Goal: Information Seeking & Learning: Learn about a topic

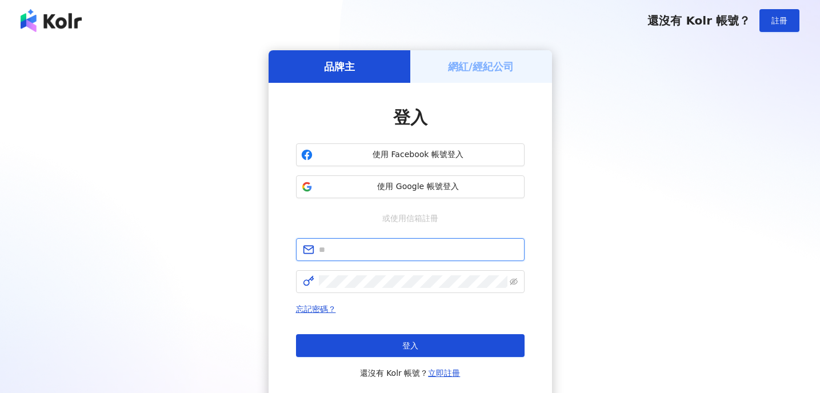
click at [391, 254] on input "text" at bounding box center [418, 249] width 199 height 13
type input "*"
type input "**********"
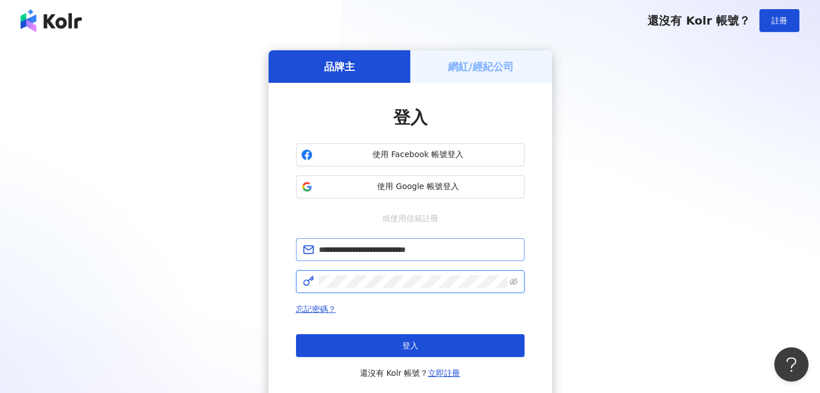
click button "登入" at bounding box center [410, 345] width 229 height 23
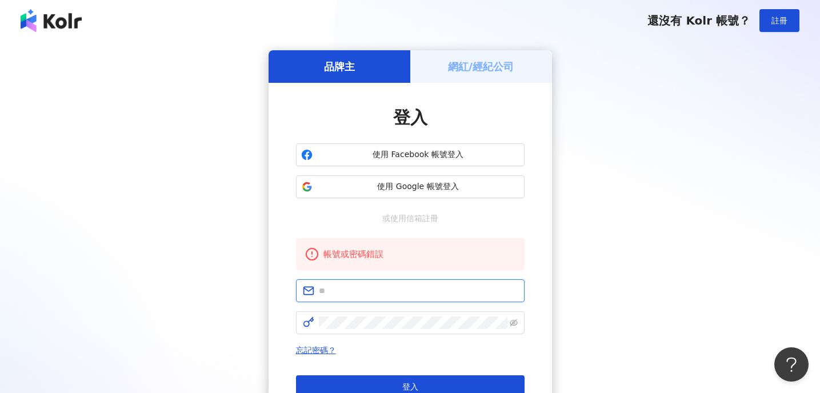
click at [374, 287] on input "text" at bounding box center [418, 290] width 199 height 13
type input "**********"
click button "登入" at bounding box center [410, 386] width 229 height 23
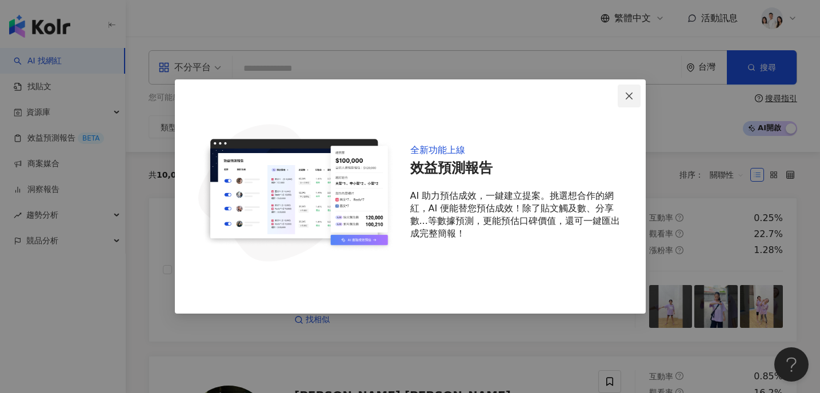
click at [633, 95] on icon "close" at bounding box center [628, 95] width 9 height 9
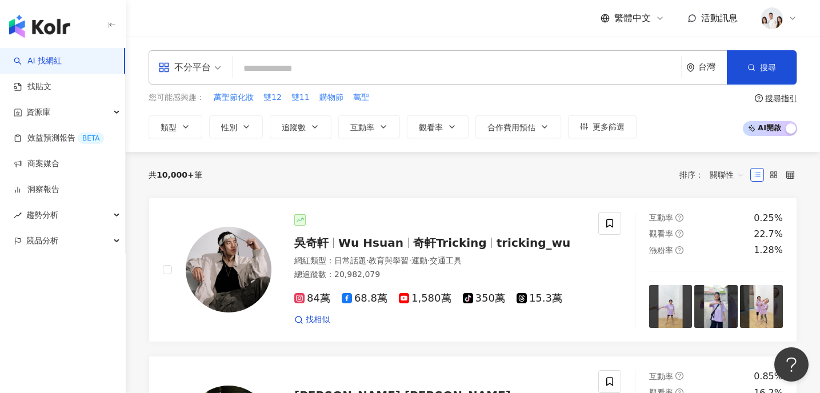
click at [212, 73] on span "不分平台" at bounding box center [189, 67] width 63 height 18
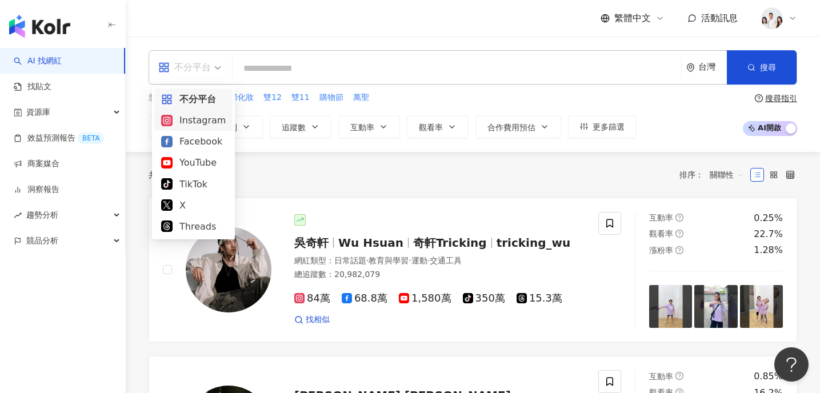
click at [201, 122] on div "Instagram" at bounding box center [193, 120] width 65 height 14
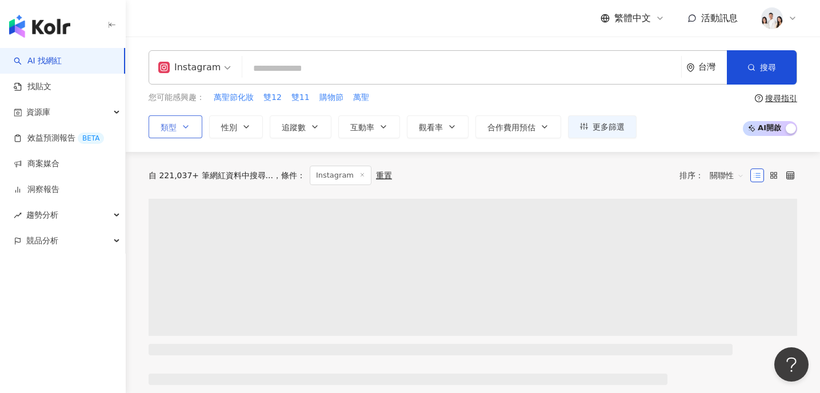
click at [181, 130] on button "類型" at bounding box center [176, 126] width 54 height 23
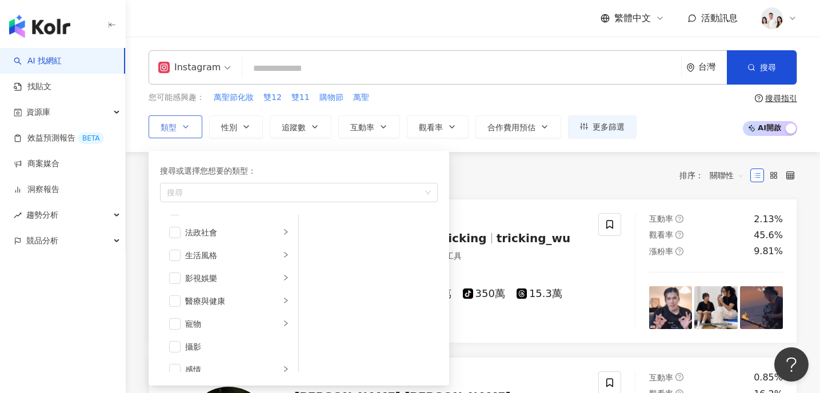
scroll to position [229, 0]
click at [252, 322] on div "寵物" at bounding box center [232, 320] width 95 height 13
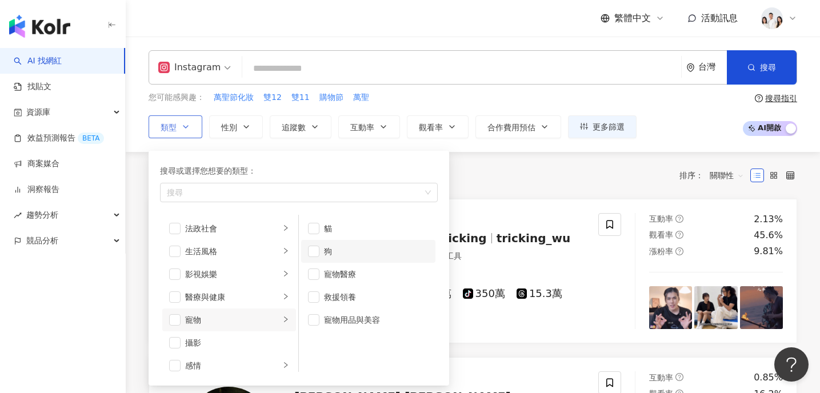
click at [315, 256] on li "狗" at bounding box center [368, 251] width 134 height 23
click at [243, 127] on icon "button" at bounding box center [246, 126] width 9 height 9
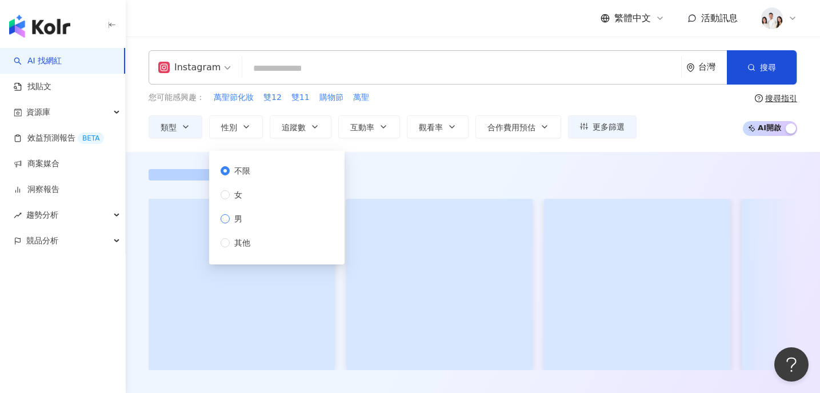
click at [241, 215] on span "男" at bounding box center [238, 219] width 17 height 13
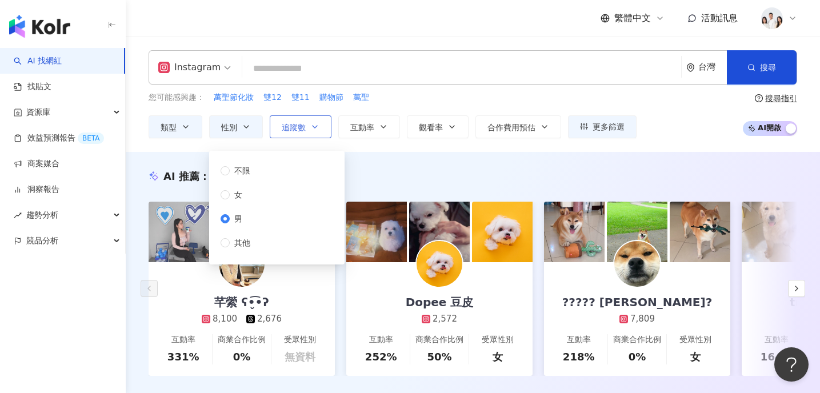
click at [304, 124] on span "追蹤數" at bounding box center [294, 127] width 24 height 9
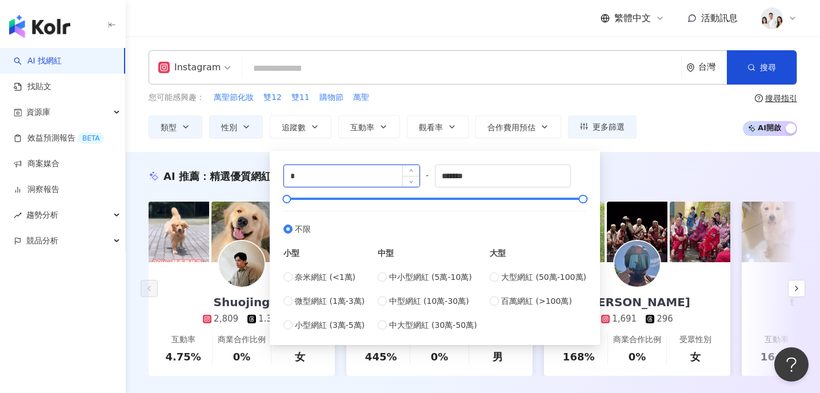
click at [337, 181] on input "*" at bounding box center [351, 176] width 135 height 22
type input "*"
type input "*****"
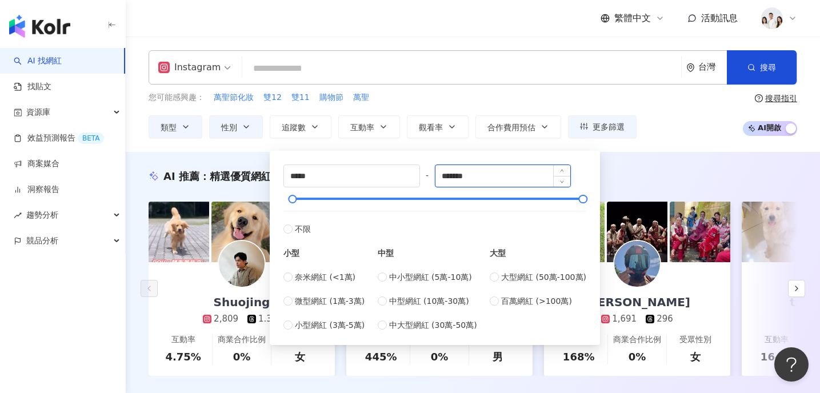
click at [469, 181] on input "*******" at bounding box center [502, 176] width 135 height 22
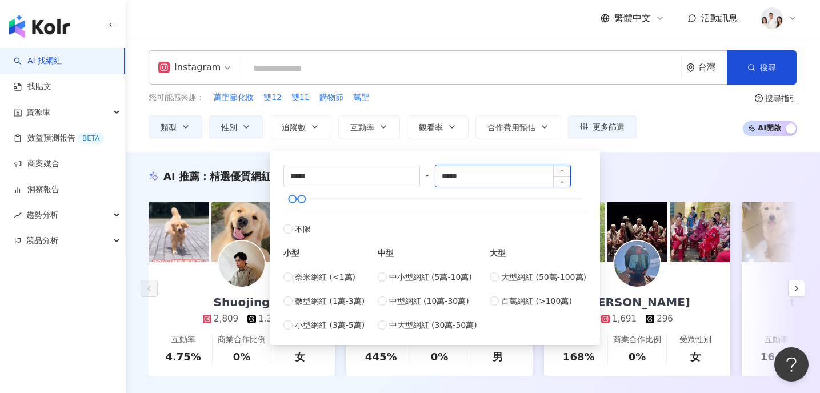
type input "*****"
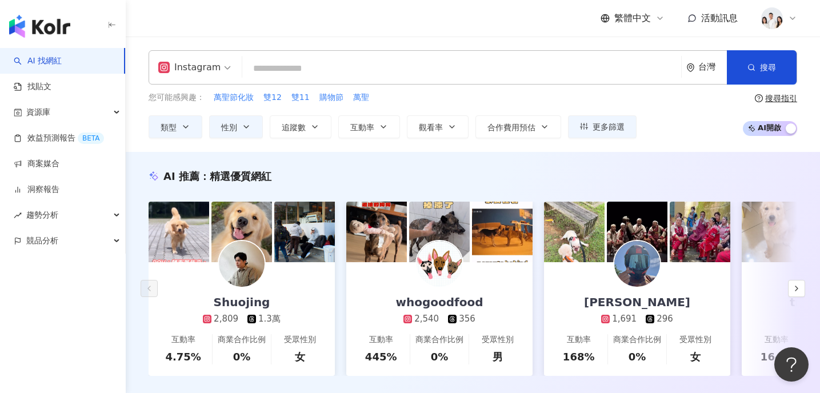
click at [453, 85] on div "Instagram 台灣 搜尋 您可能感興趣： 萬聖節化妝 雙12 雙11 購物節 萬聖 類型 性別 追蹤數 互動率 觀看率 合作費用預估 更多篩選 不限 女…" at bounding box center [473, 94] width 694 height 88
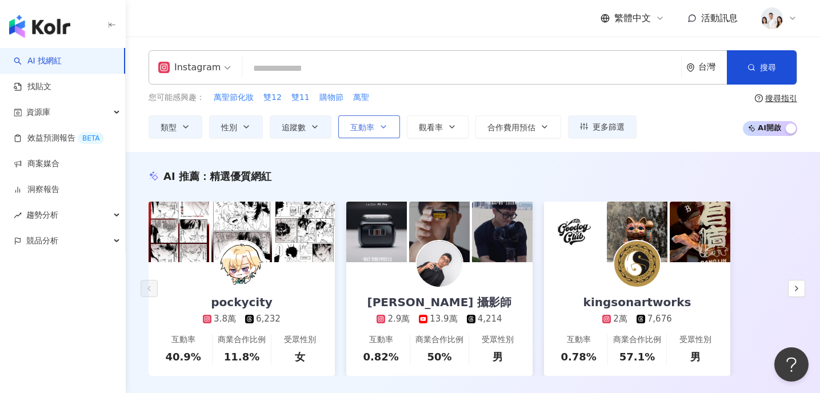
click at [377, 127] on button "互動率" at bounding box center [369, 126] width 62 height 23
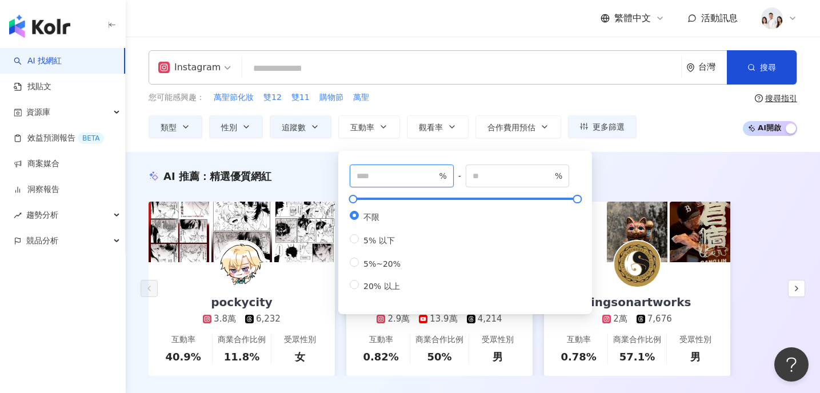
click at [391, 176] on input "number" at bounding box center [396, 176] width 80 height 13
type input "*"
click at [623, 179] on div "AI 推薦 ： 精選優質網紅" at bounding box center [473, 176] width 648 height 14
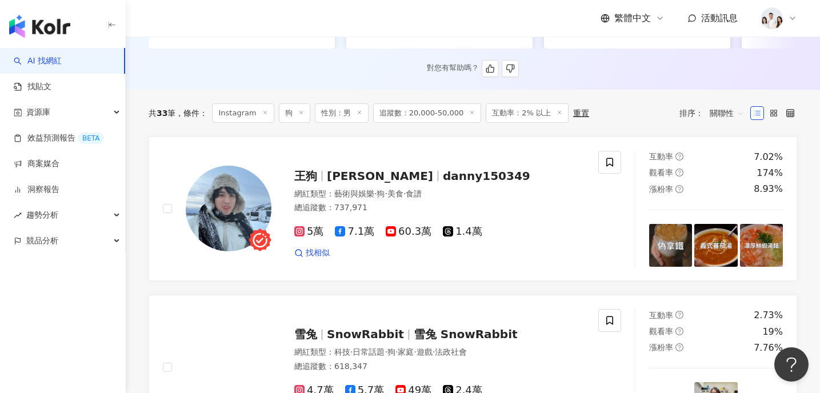
scroll to position [346, 0]
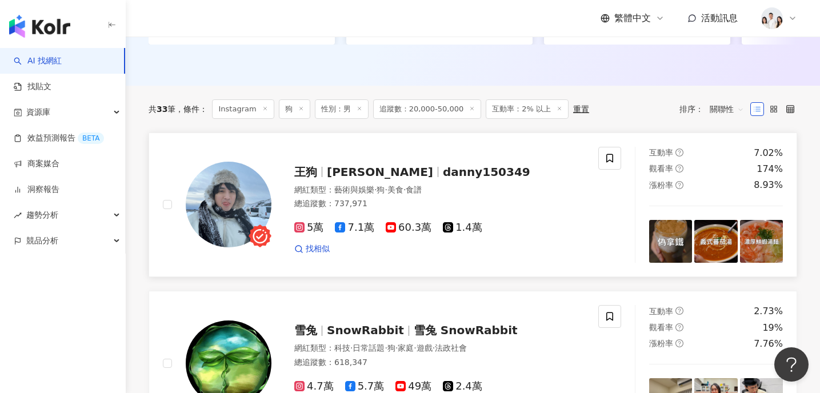
click at [315, 231] on span "5萬" at bounding box center [308, 228] width 29 height 12
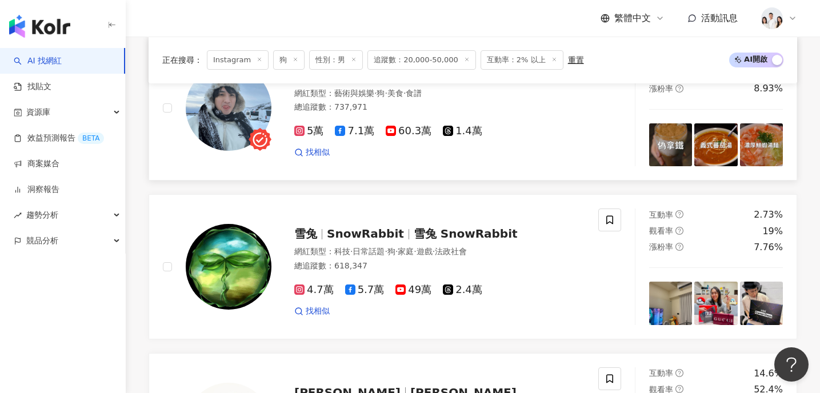
scroll to position [439, 0]
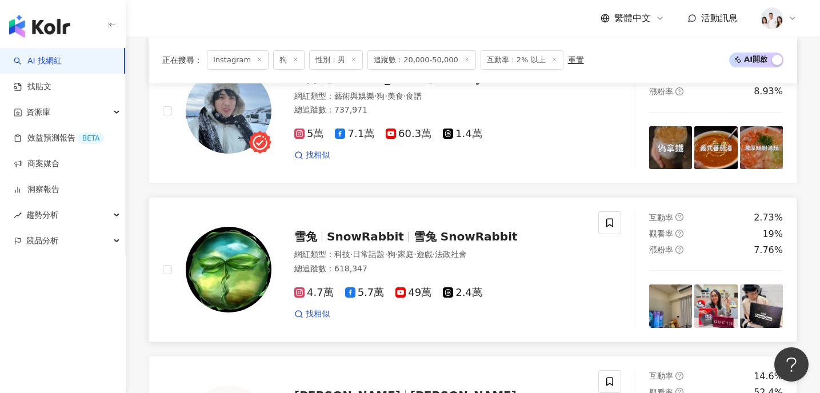
click at [308, 294] on span "4.7萬" at bounding box center [313, 293] width 39 height 12
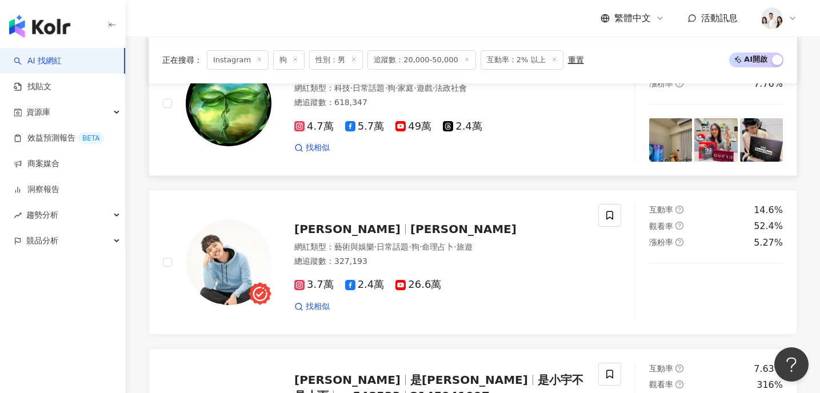
scroll to position [607, 0]
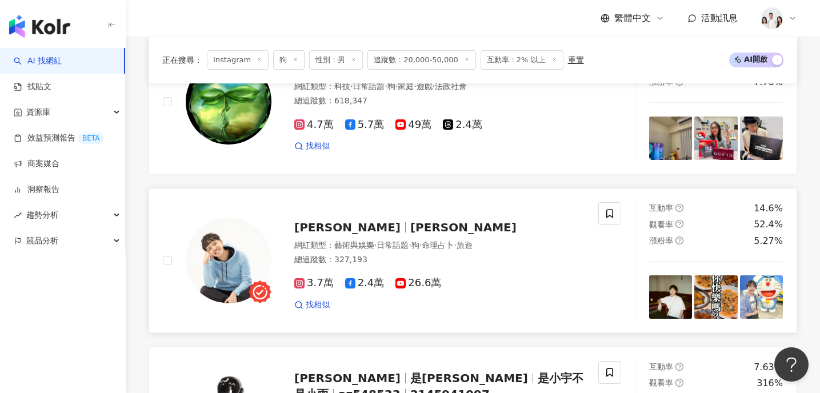
click at [309, 280] on span "3.7萬" at bounding box center [313, 283] width 39 height 12
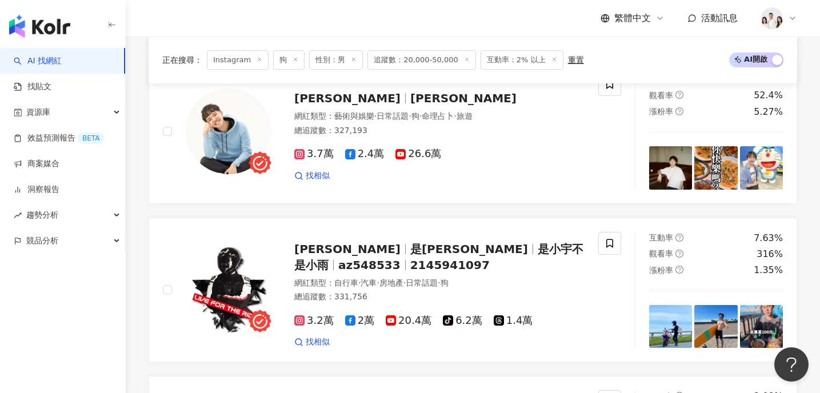
scroll to position [737, 0]
click at [304, 318] on icon at bounding box center [299, 320] width 10 height 10
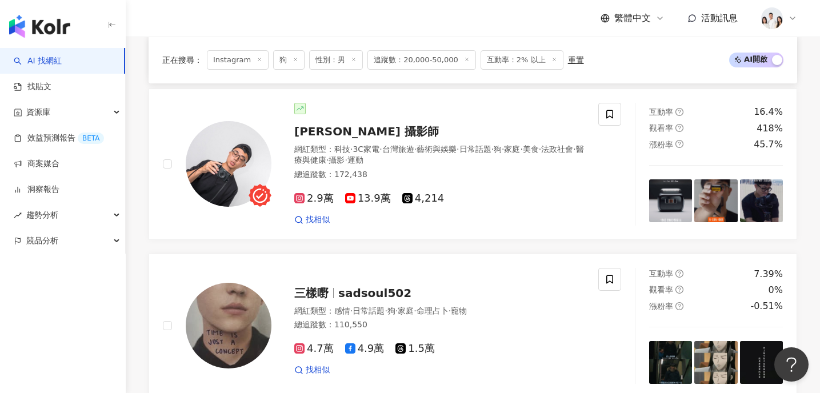
scroll to position [1183, 0]
click at [305, 198] on span "2.9萬" at bounding box center [313, 199] width 39 height 12
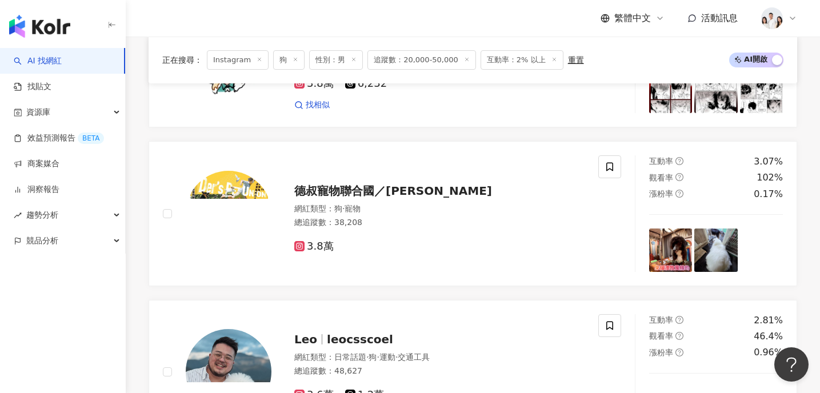
scroll to position [1622, 0]
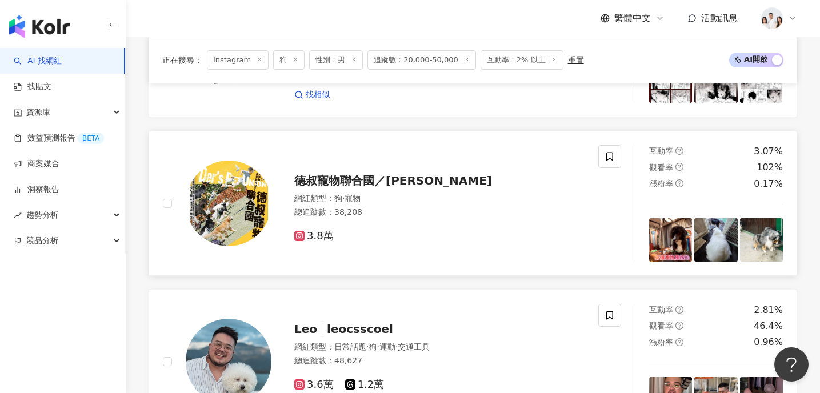
click at [323, 235] on span "3.8萬" at bounding box center [313, 236] width 39 height 12
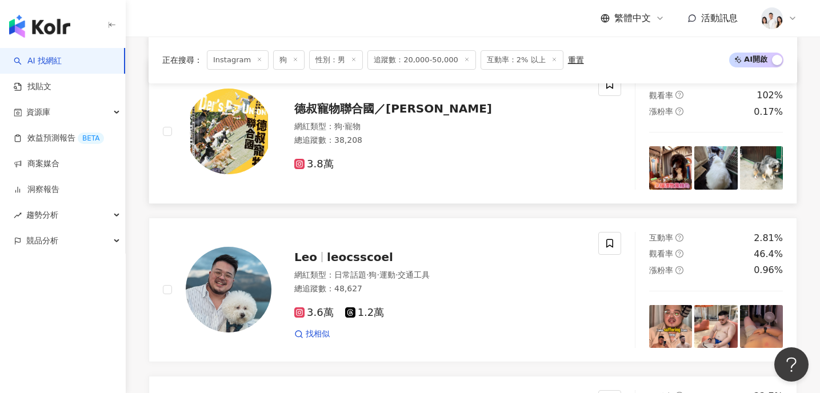
scroll to position [1700, 0]
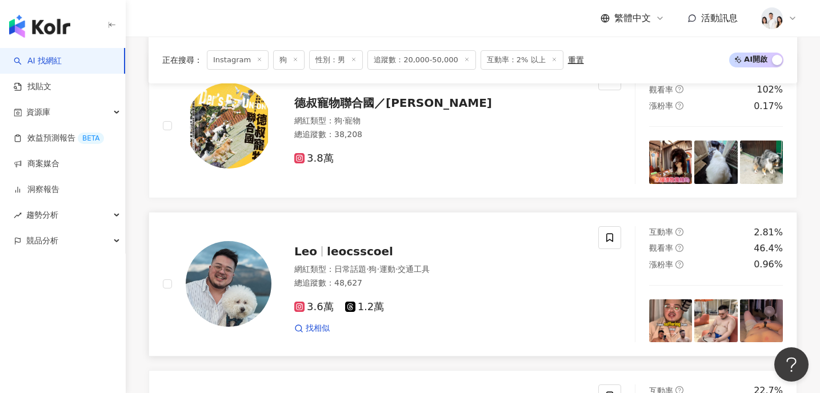
click at [312, 307] on span "3.6萬" at bounding box center [313, 307] width 39 height 12
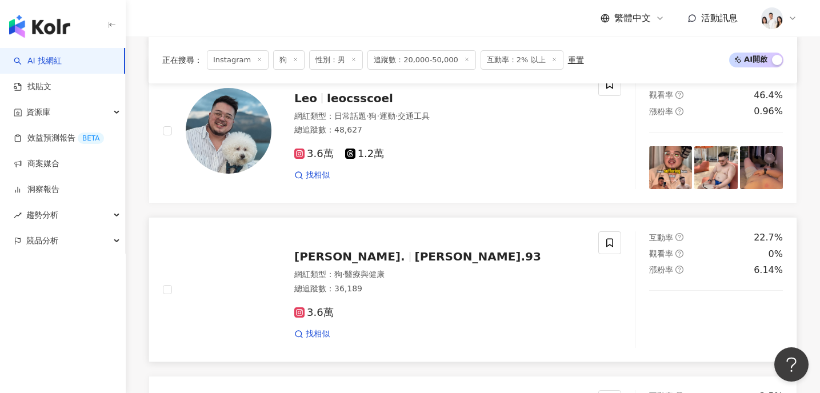
scroll to position [1860, 0]
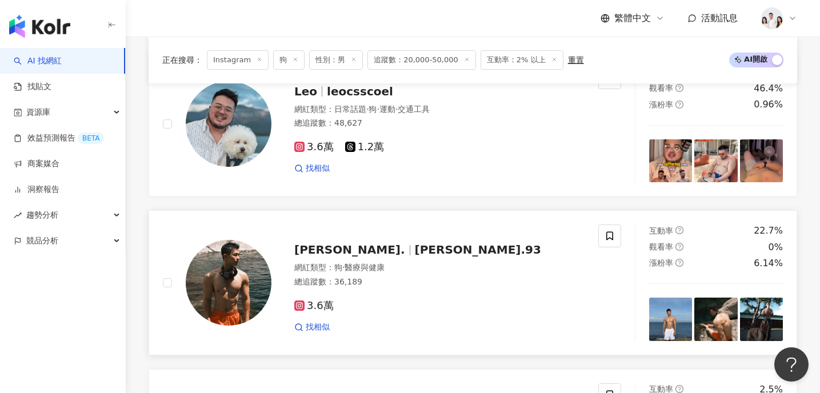
click at [319, 302] on span "3.6萬" at bounding box center [313, 306] width 39 height 12
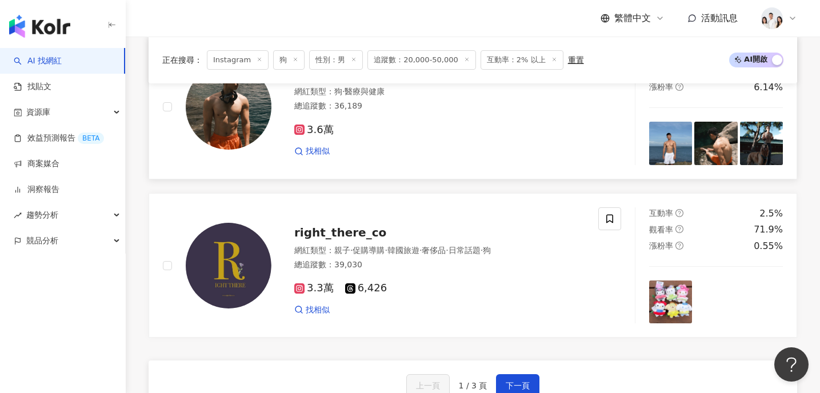
scroll to position [2054, 0]
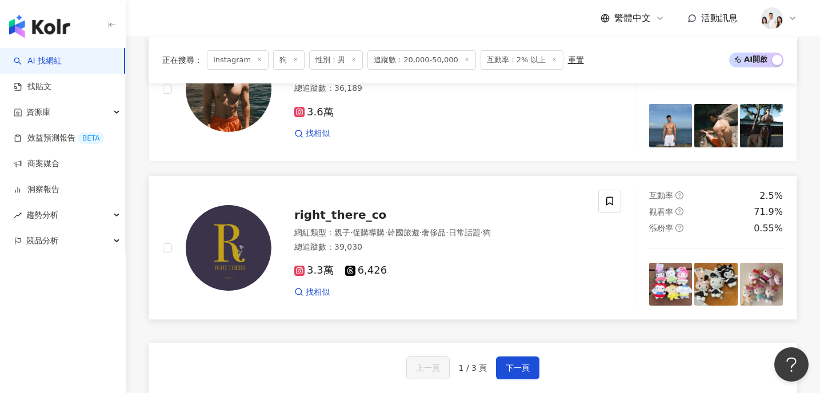
click at [516, 363] on span "下一頁" at bounding box center [518, 367] width 24 height 9
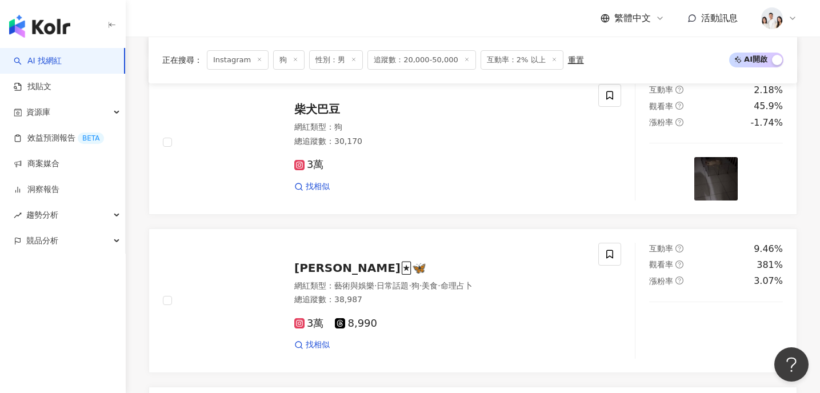
scroll to position [816, 0]
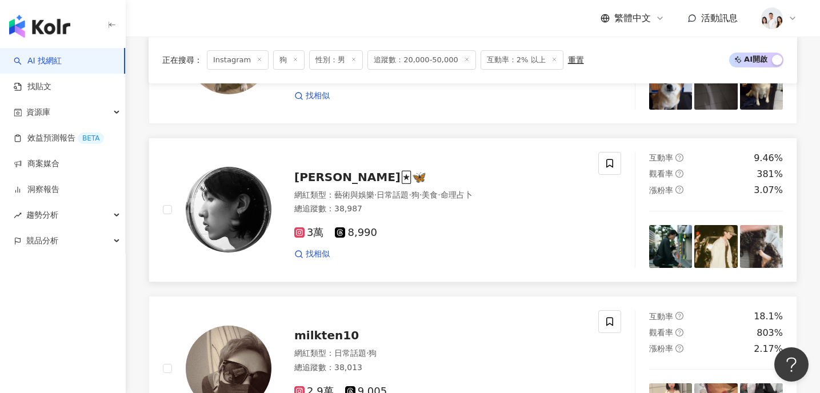
click at [308, 231] on span "3萬" at bounding box center [308, 233] width 29 height 12
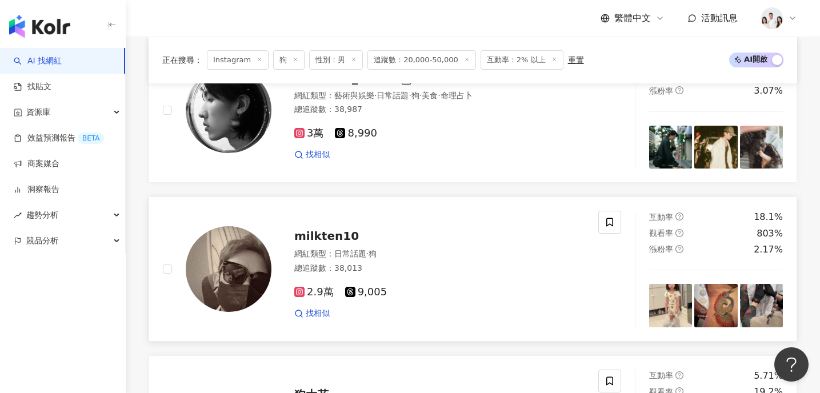
scroll to position [926, 0]
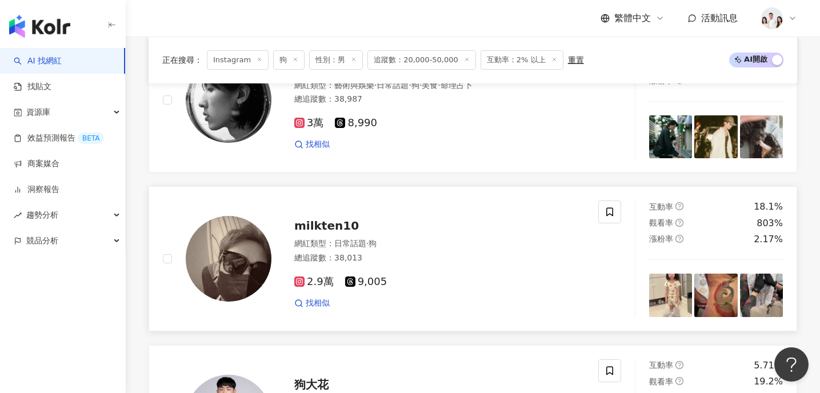
click at [310, 281] on span "2.9萬" at bounding box center [313, 282] width 39 height 12
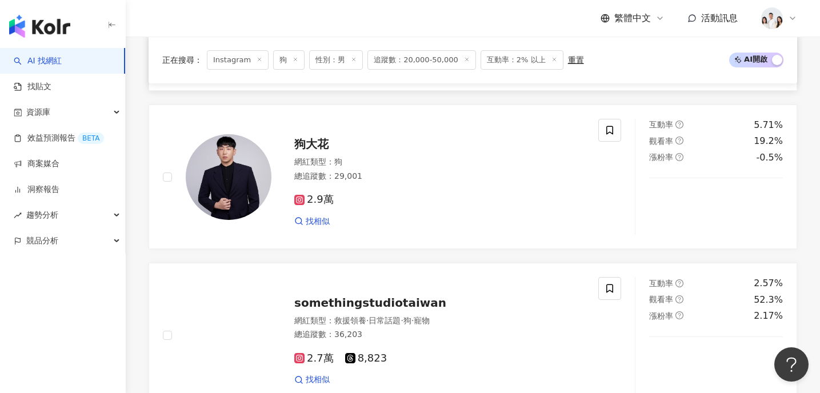
scroll to position [1210, 0]
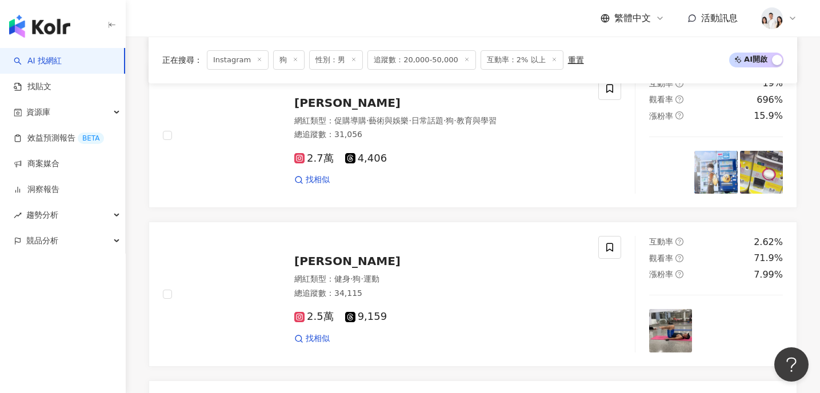
scroll to position [1861, 0]
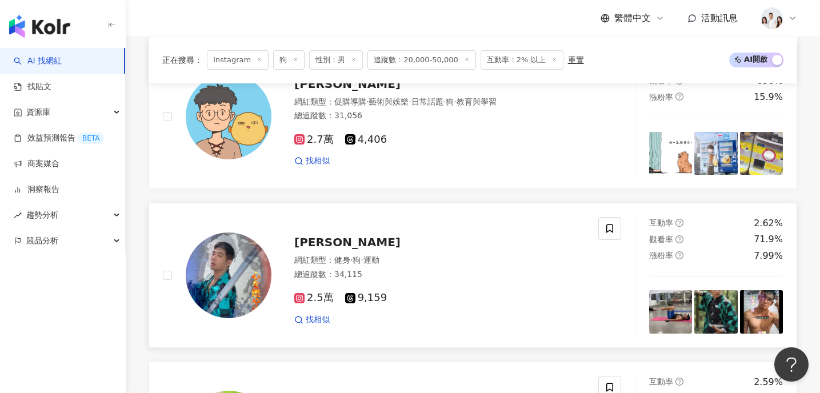
click at [308, 298] on span "2.5萬" at bounding box center [313, 298] width 39 height 12
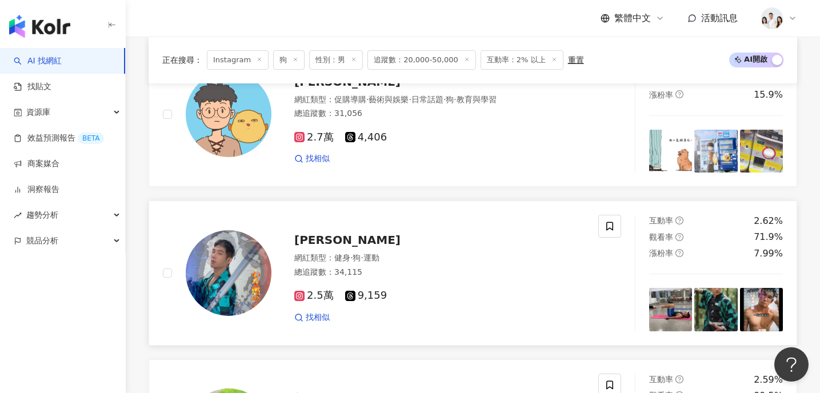
scroll to position [2098, 0]
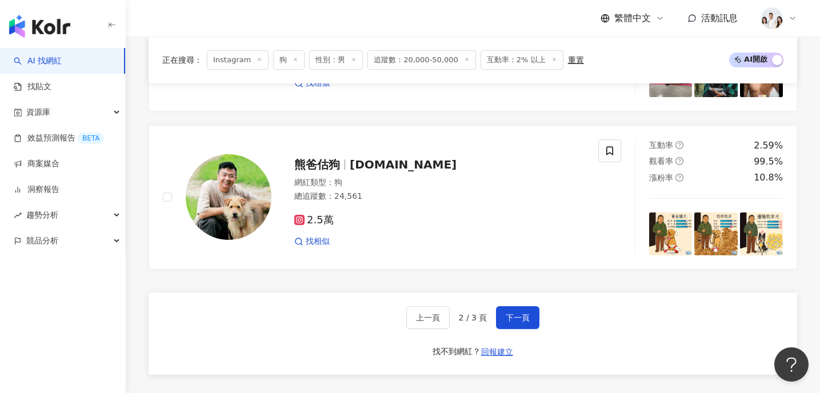
click at [320, 219] on span "2.5萬" at bounding box center [313, 220] width 39 height 12
click at [510, 264] on link "熊爸估狗 goodgood.dog 網紅類型 ： 狗 總追蹤數 ： 24,561 2.5萬 找相似 互動率 2.59% 觀看率 99.5% 漲粉率 10.8%" at bounding box center [473, 197] width 648 height 145
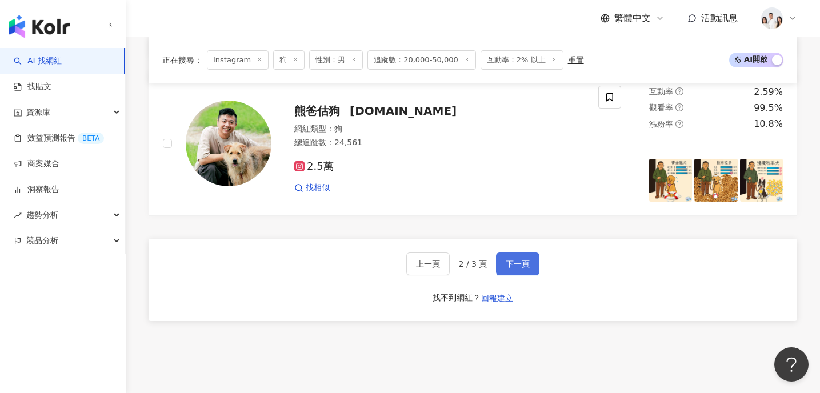
click at [520, 268] on span "下一頁" at bounding box center [518, 263] width 24 height 9
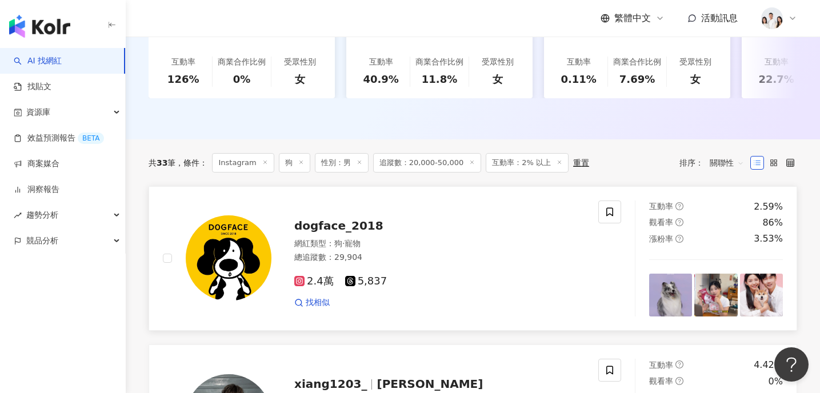
scroll to position [293, 0]
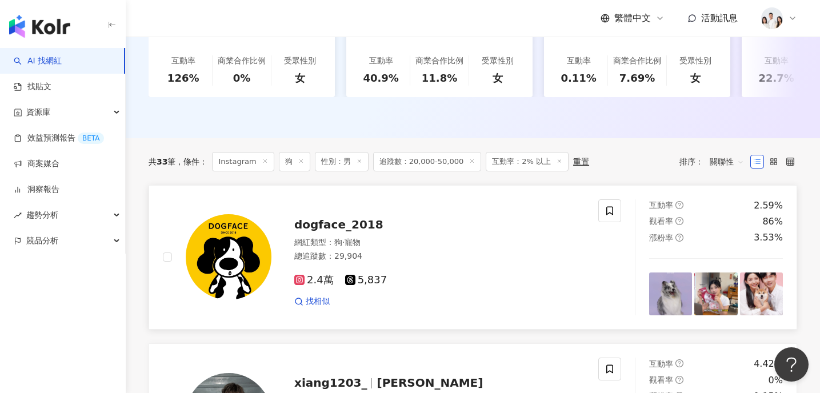
click at [308, 278] on span "2.4萬" at bounding box center [313, 280] width 39 height 12
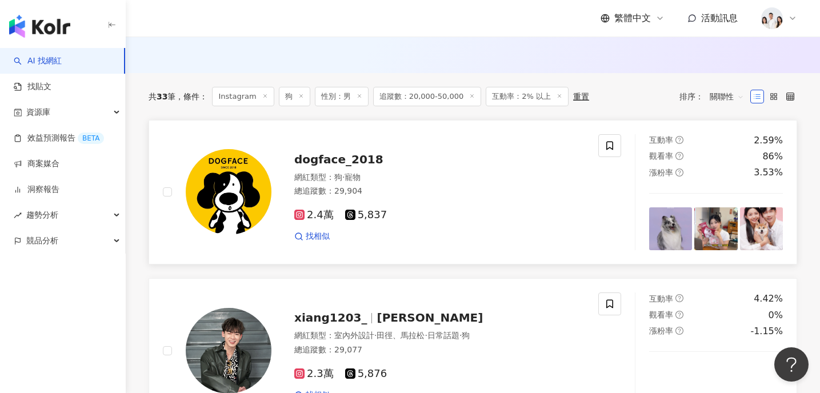
scroll to position [442, 0]
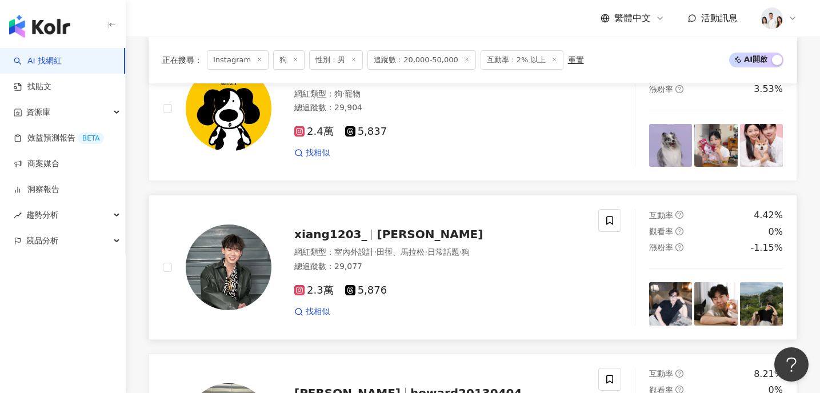
click at [315, 289] on span "2.3萬" at bounding box center [313, 290] width 39 height 12
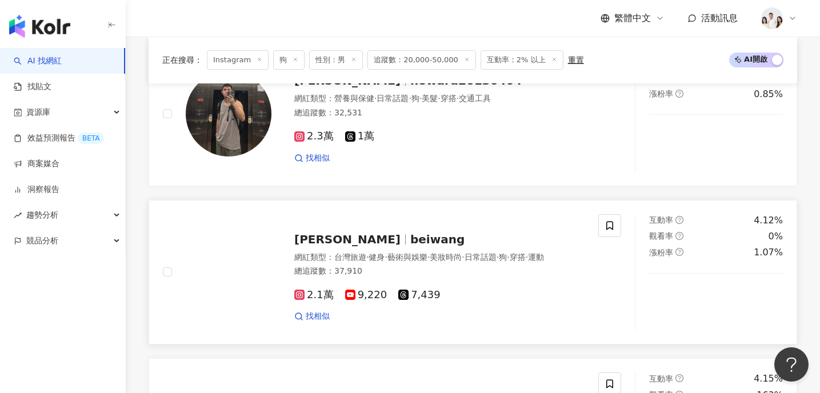
scroll to position [755, 0]
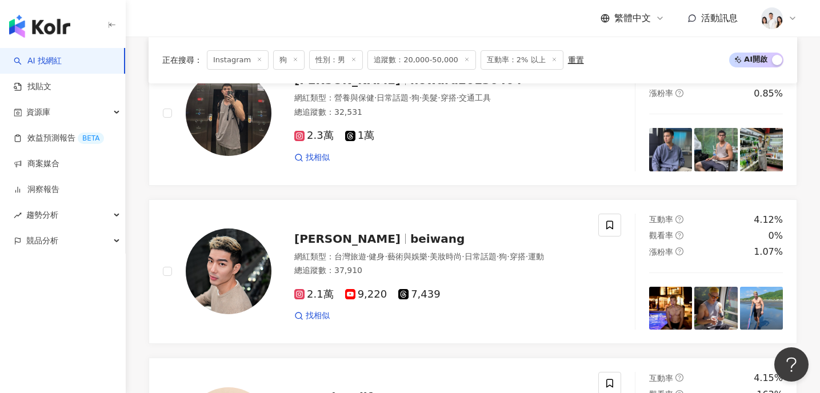
click at [323, 299] on span "2.1萬" at bounding box center [313, 294] width 39 height 12
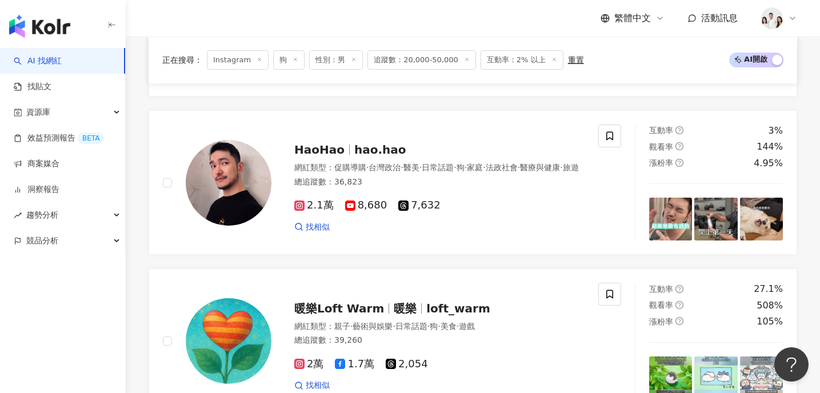
click at [314, 209] on span "2.1萬" at bounding box center [313, 205] width 39 height 12
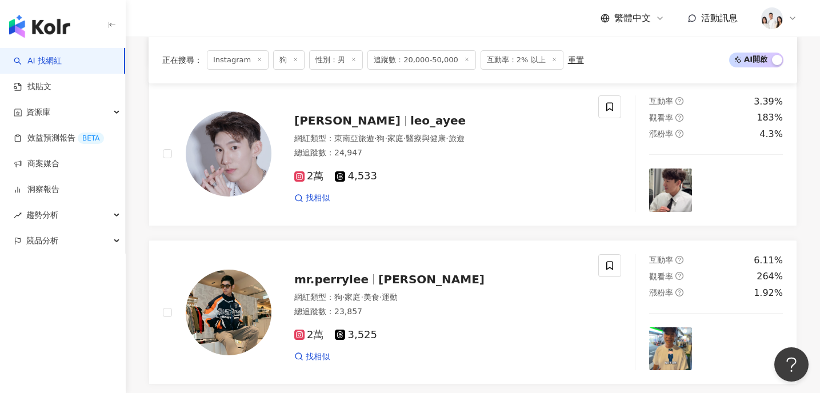
scroll to position [1514, 0]
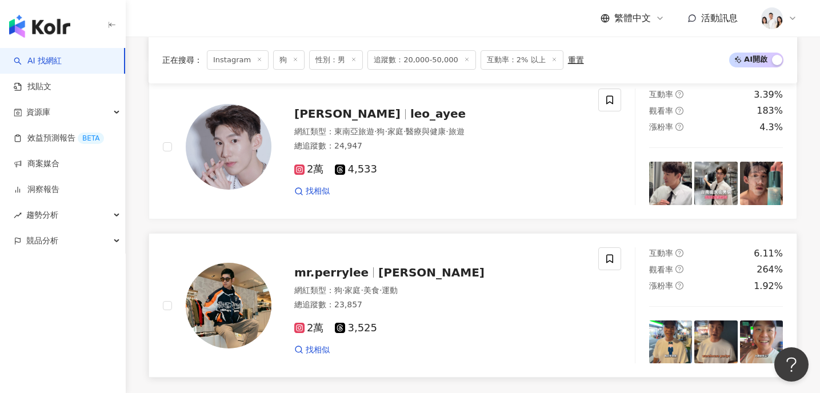
click at [310, 322] on span "2萬" at bounding box center [308, 328] width 29 height 12
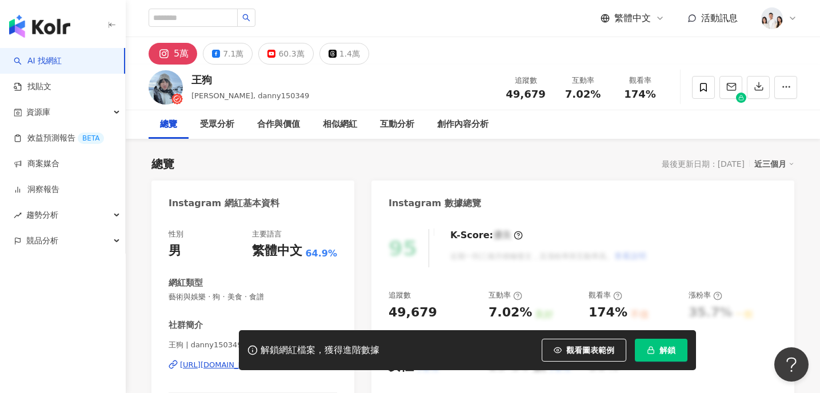
scroll to position [66, 0]
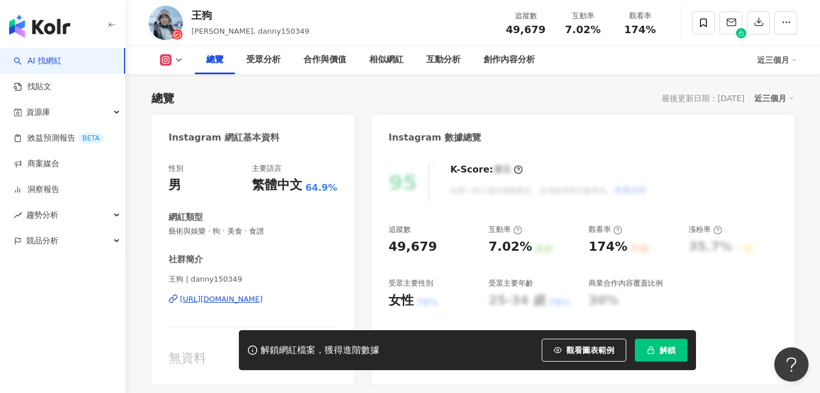
drag, startPoint x: 249, startPoint y: 303, endPoint x: 297, endPoint y: 3, distance: 303.2
click at [249, 303] on div "https://www.instagram.com/danny150349/" at bounding box center [221, 299] width 83 height 10
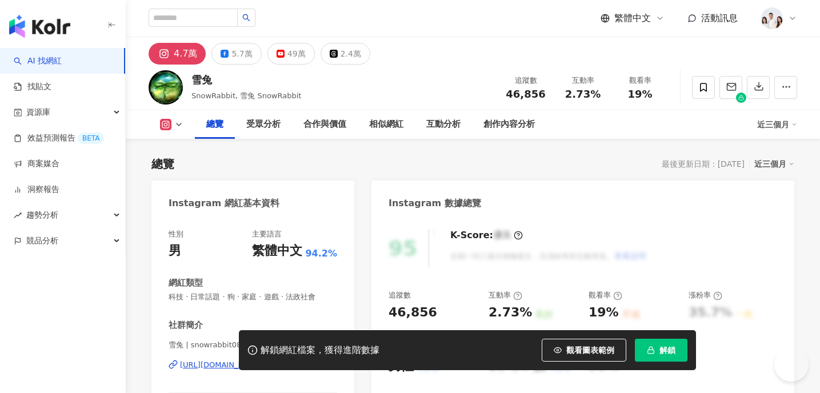
click at [213, 360] on div "https://www.instagram.com/snowrabbit0821/" at bounding box center [221, 365] width 83 height 10
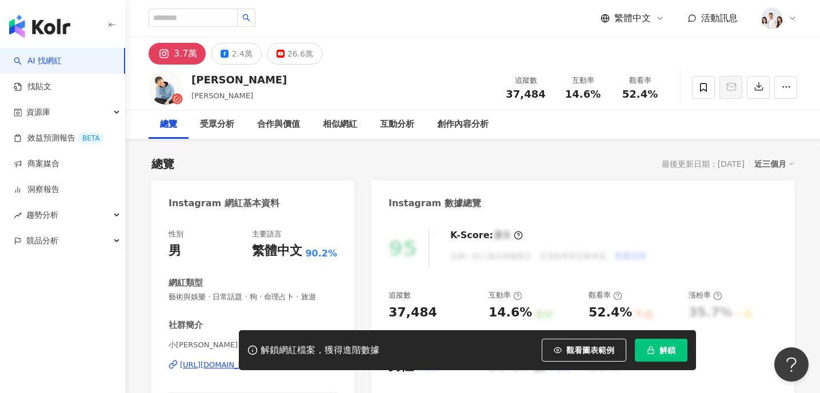
scroll to position [44, 0]
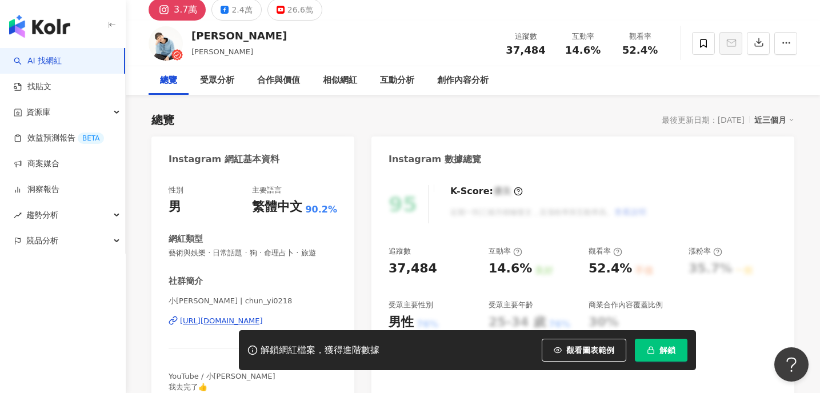
click at [217, 319] on div "https://www.instagram.com/chun_yi0218/" at bounding box center [221, 321] width 83 height 10
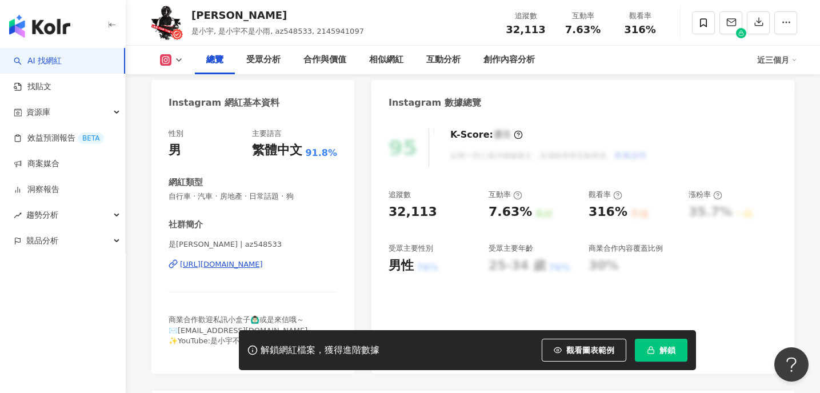
scroll to position [133, 0]
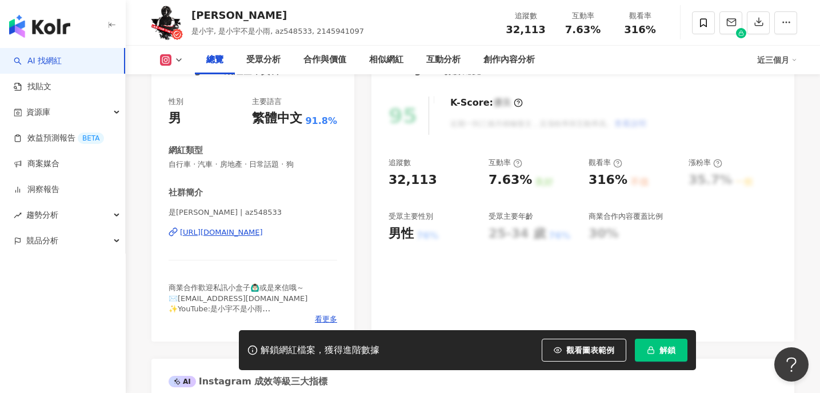
click at [256, 234] on div "https://www.instagram.com/az548533/" at bounding box center [221, 232] width 83 height 10
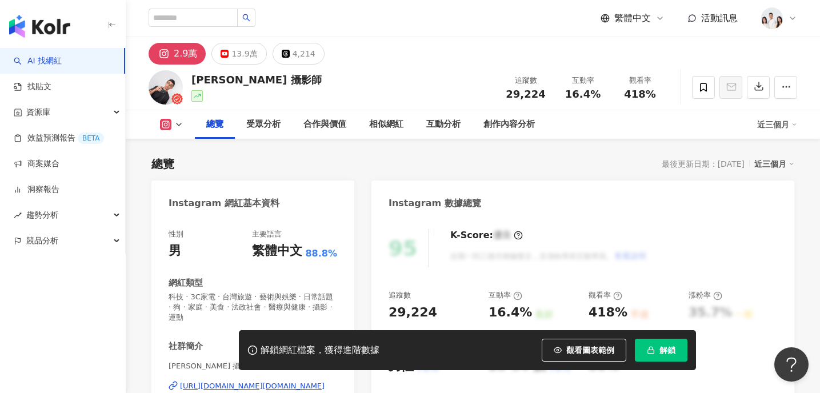
scroll to position [52, 0]
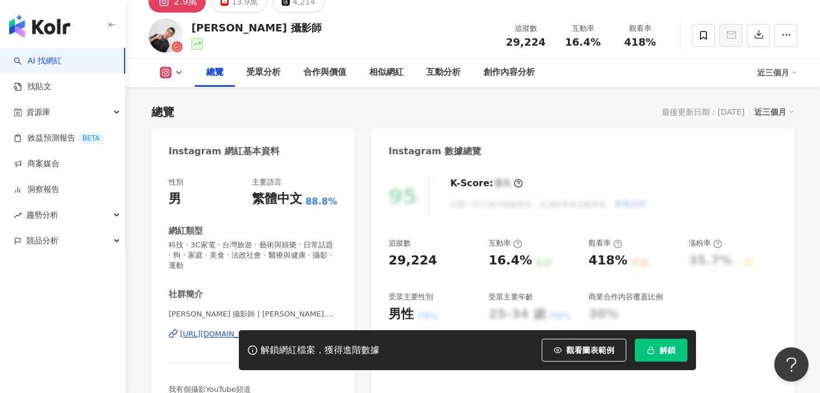
click at [227, 329] on div "[URL][DOMAIN_NAME][DOMAIN_NAME]" at bounding box center [252, 334] width 145 height 10
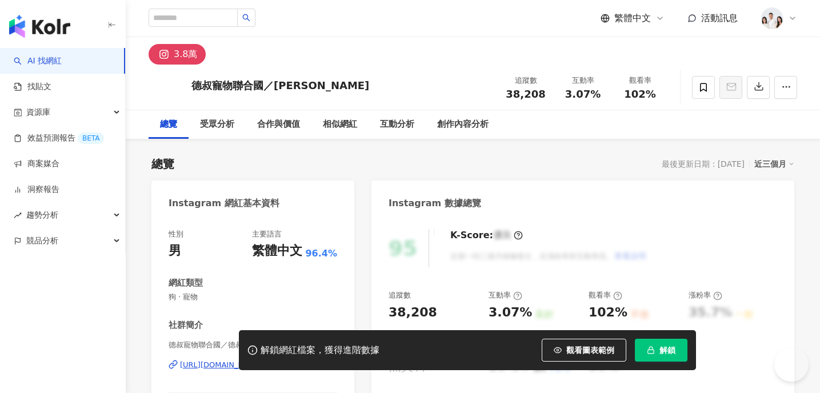
scroll to position [129, 0]
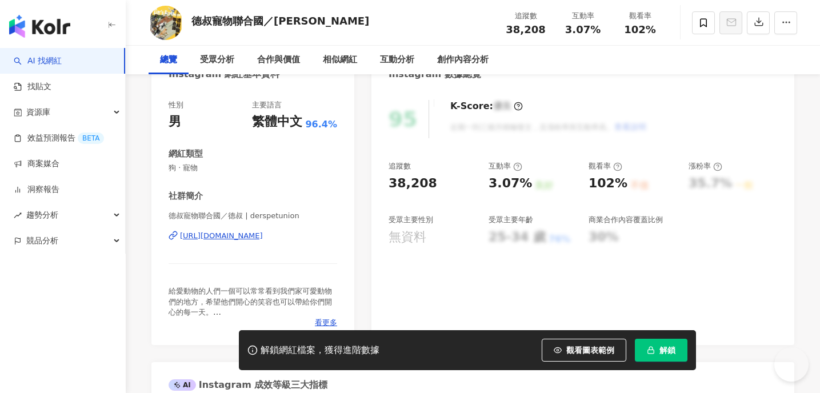
click at [263, 238] on div "https://www.instagram.com/derspetunion/" at bounding box center [221, 236] width 83 height 10
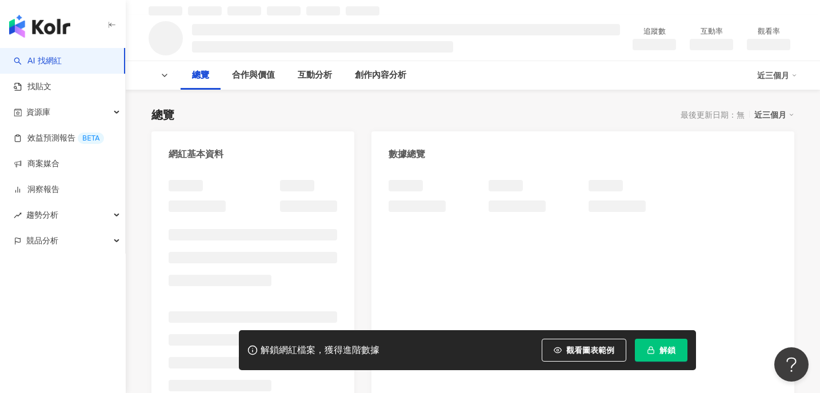
scroll to position [151, 0]
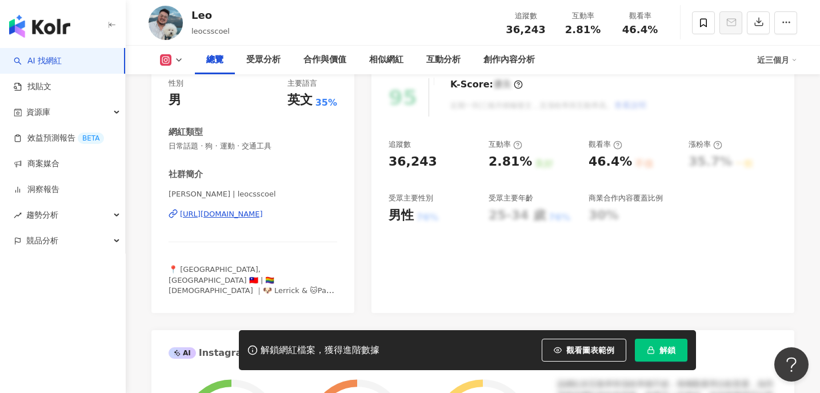
click at [263, 214] on div "https://www.instagram.com/leocsscoel/" at bounding box center [221, 214] width 83 height 10
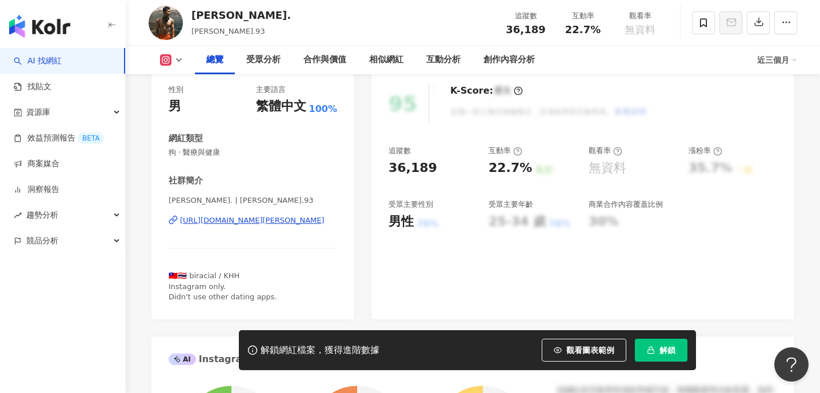
scroll to position [142, 0]
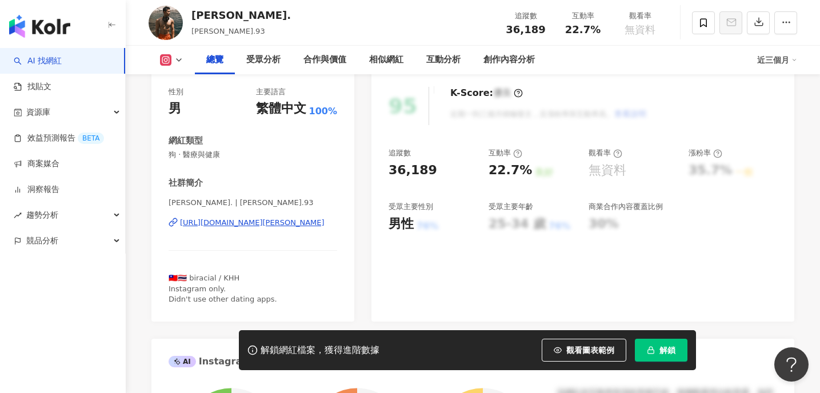
click at [290, 222] on div "https://www.instagram.com/jacob.93/" at bounding box center [252, 223] width 145 height 10
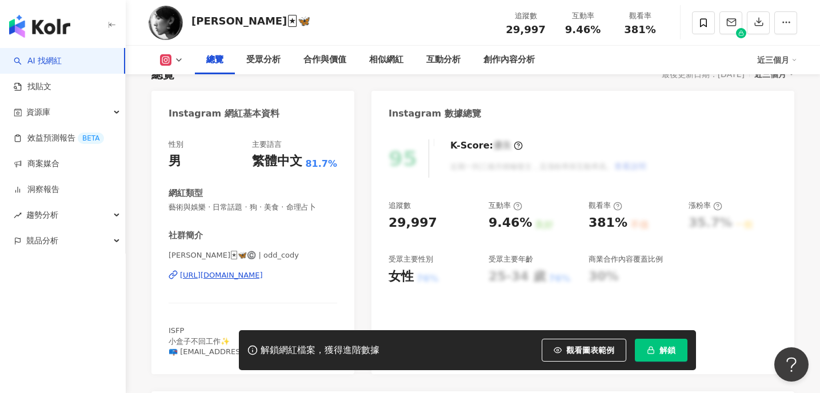
click at [263, 270] on div "[URL][DOMAIN_NAME]" at bounding box center [221, 275] width 83 height 10
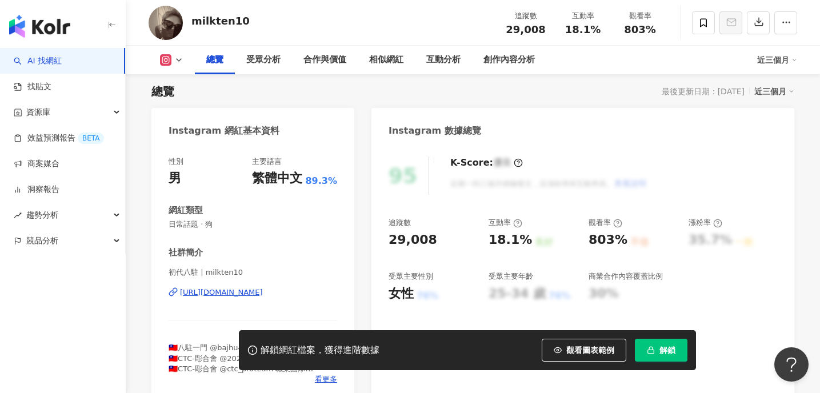
scroll to position [77, 0]
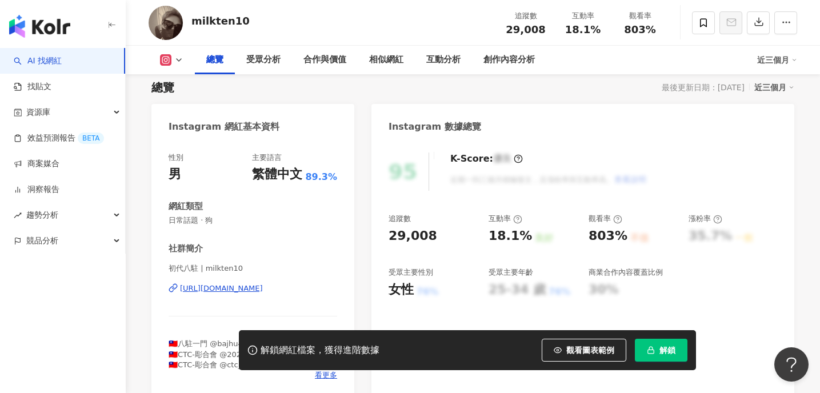
click at [260, 289] on div "https://www.instagram.com/milkten10/" at bounding box center [221, 288] width 83 height 10
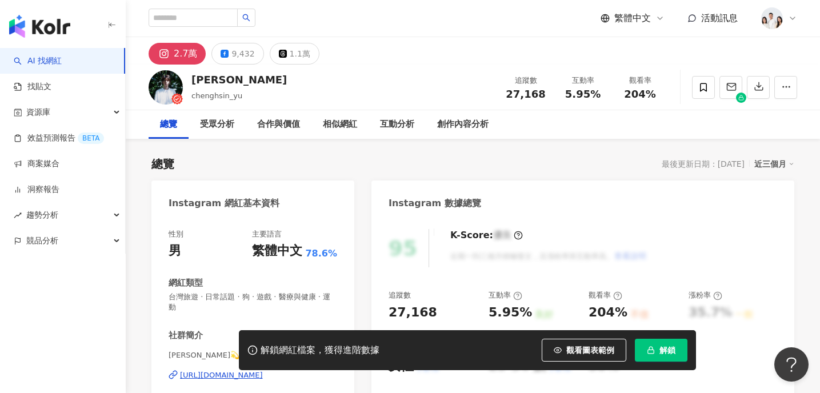
click at [263, 370] on div "https://www.instagram.com/chenghsin_yu/" at bounding box center [221, 375] width 83 height 10
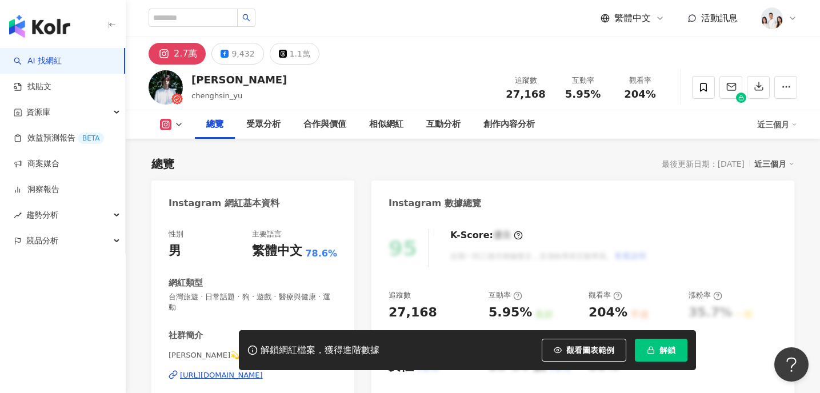
scroll to position [161, 0]
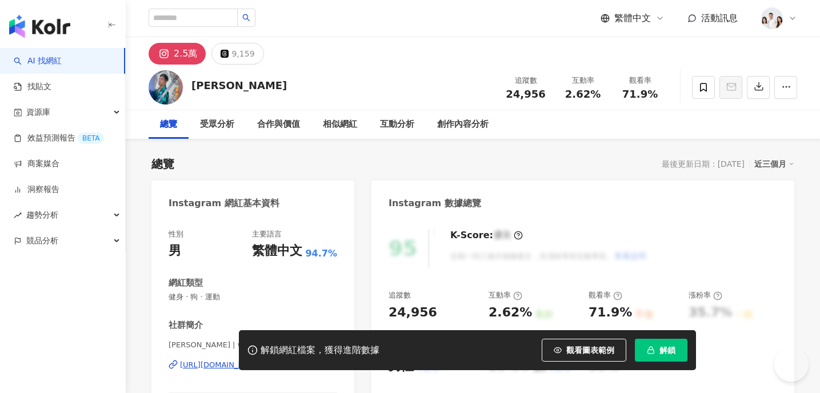
scroll to position [137, 0]
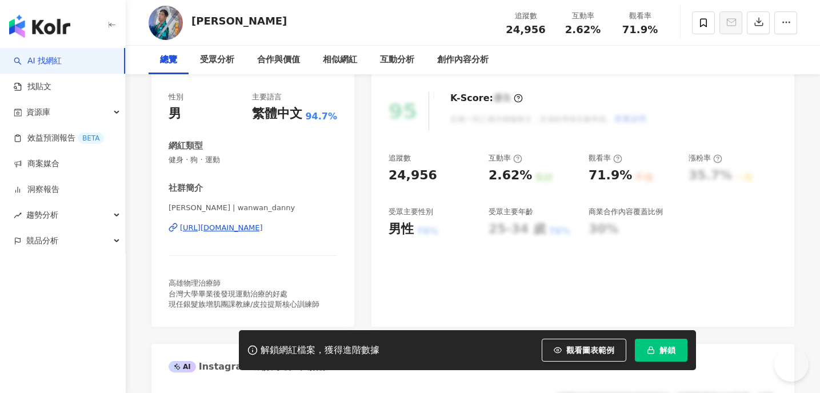
click at [263, 231] on div "[URL][DOMAIN_NAME]" at bounding box center [221, 228] width 83 height 10
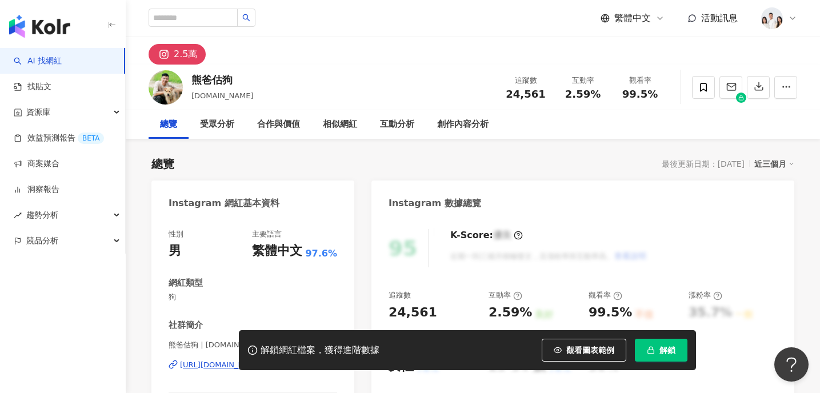
click at [281, 360] on div "https://www.instagram.com/goodgood.dog/" at bounding box center [252, 365] width 145 height 10
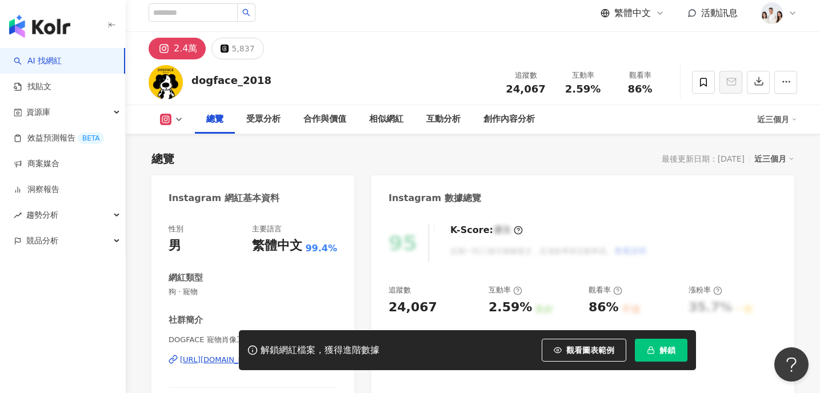
scroll to position [133, 0]
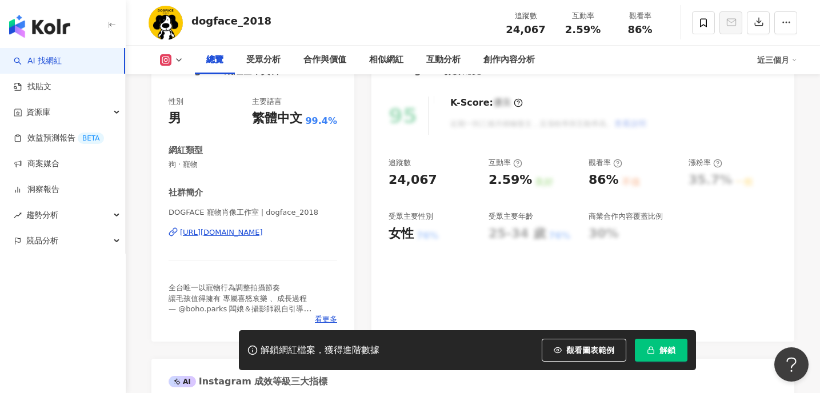
click at [263, 237] on div "https://www.instagram.com/dogface_2018/" at bounding box center [221, 232] width 83 height 10
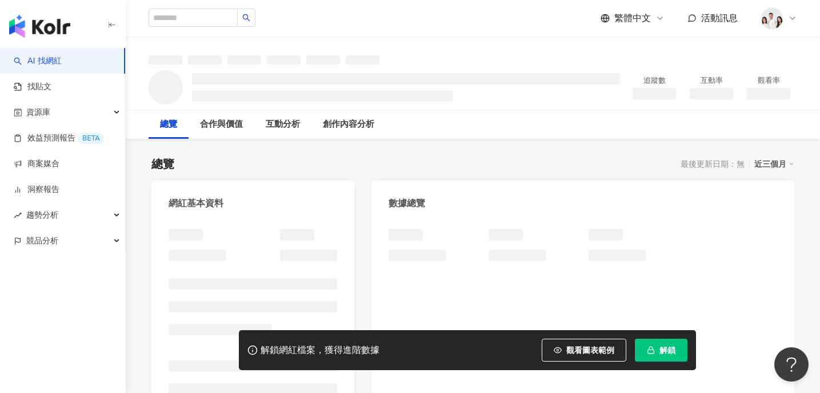
scroll to position [1, 0]
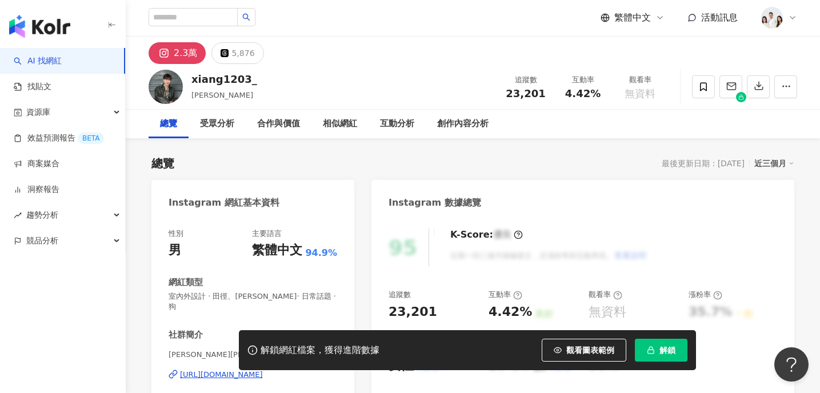
click at [288, 350] on div "高啓翔 Xiang Kao | xiang1203_ https://www.instagram.com/xiang1203_/" at bounding box center [253, 383] width 169 height 67
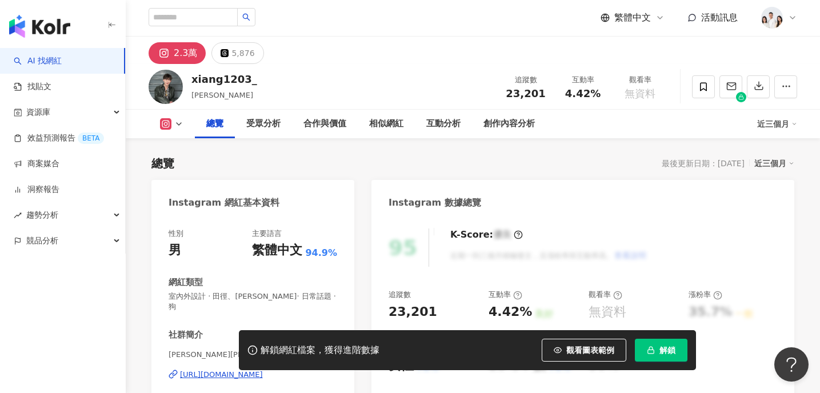
scroll to position [84, 0]
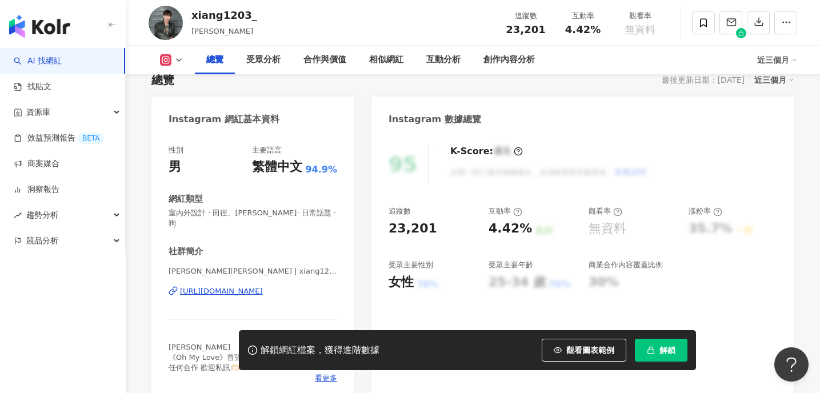
click at [263, 286] on div "https://www.instagram.com/xiang1203_/" at bounding box center [221, 291] width 83 height 10
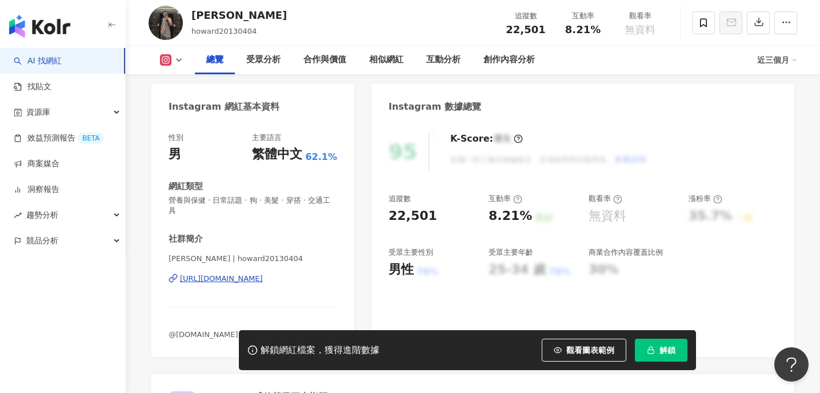
click at [263, 279] on div "https://www.instagram.com/howard20130404/" at bounding box center [221, 279] width 83 height 10
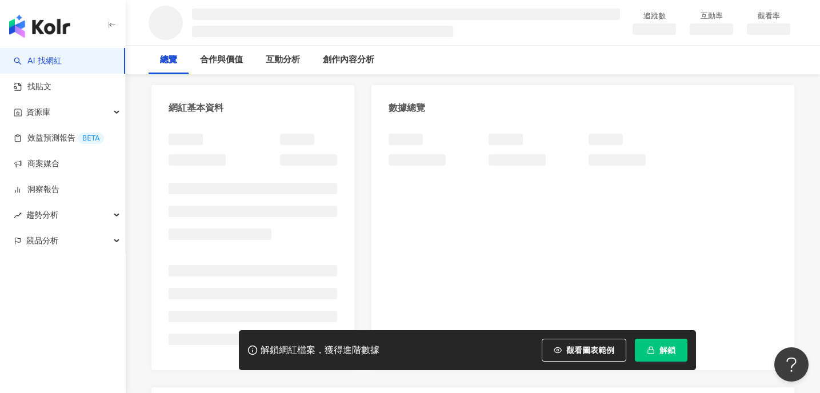
scroll to position [101, 0]
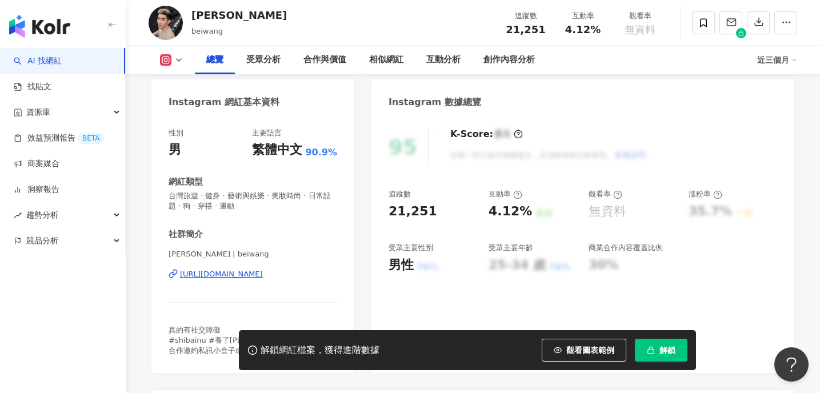
click at [263, 276] on div "[URL][DOMAIN_NAME]" at bounding box center [221, 274] width 83 height 10
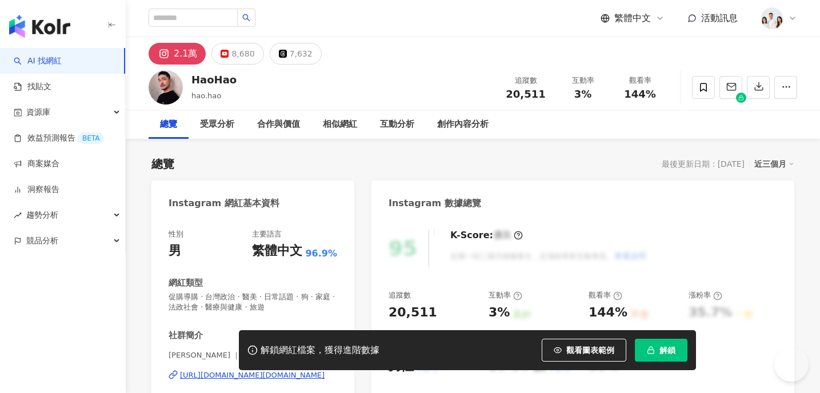
click at [274, 370] on div "[URL][DOMAIN_NAME][DOMAIN_NAME]" at bounding box center [252, 375] width 145 height 10
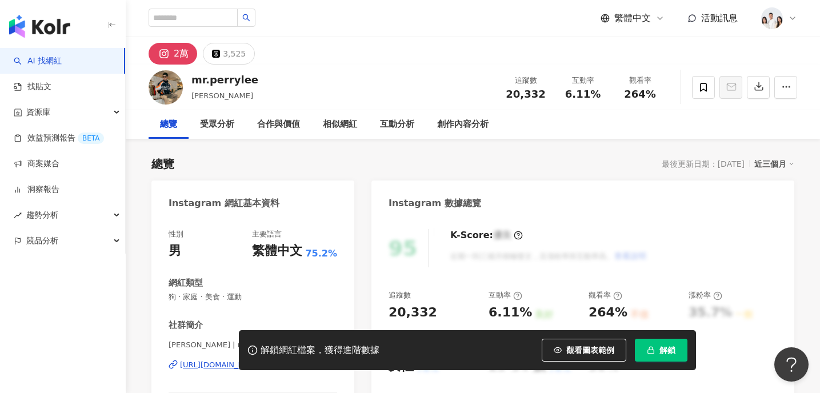
click at [280, 360] on div "https://www.instagram.com/mr.perrylee/" at bounding box center [252, 365] width 145 height 10
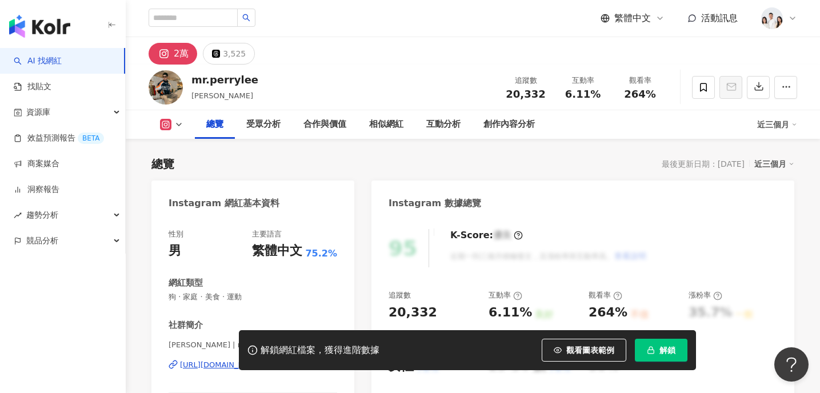
scroll to position [90, 0]
